Goal: Task Accomplishment & Management: Complete application form

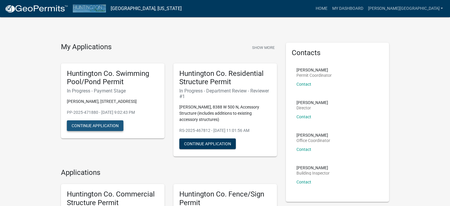
click at [92, 124] on button "Continue Application" at bounding box center [95, 125] width 57 height 11
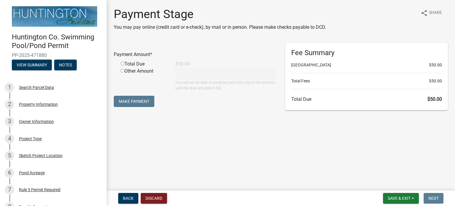
click at [121, 62] on input "radio" at bounding box center [123, 64] width 4 height 4
radio input "true"
type input "50"
click at [131, 100] on button "Make Payment" at bounding box center [134, 101] width 41 height 11
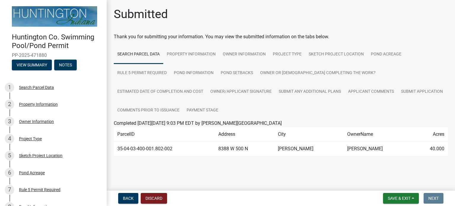
scroll to position [3, 0]
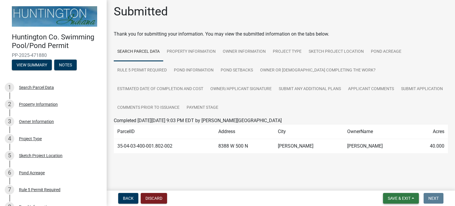
click at [403, 198] on span "Save & Exit" at bounding box center [399, 198] width 23 height 5
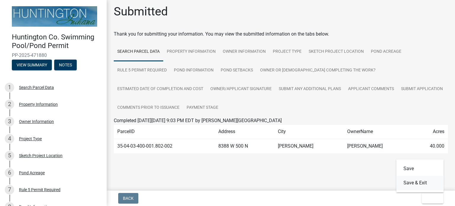
click at [409, 183] on button "Save & Exit" at bounding box center [419, 183] width 47 height 14
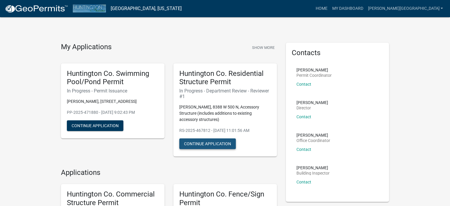
click at [211, 145] on button "Continue Application" at bounding box center [207, 143] width 57 height 11
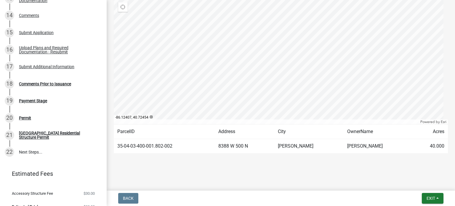
scroll to position [302, 0]
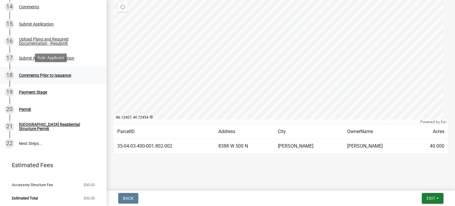
click at [41, 77] on div "18 Comments Prior to Issuance" at bounding box center [51, 74] width 92 height 9
click at [31, 70] on div "18 Comments Prior to Issuance" at bounding box center [51, 74] width 92 height 9
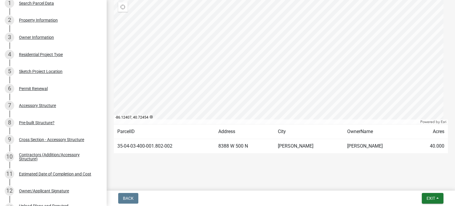
scroll to position [0, 0]
